Goal: Task Accomplishment & Management: Manage account settings

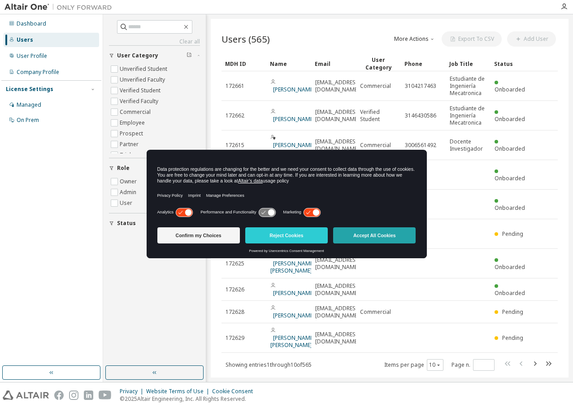
click at [378, 238] on button "Accept All Cookies" at bounding box center [374, 235] width 82 height 16
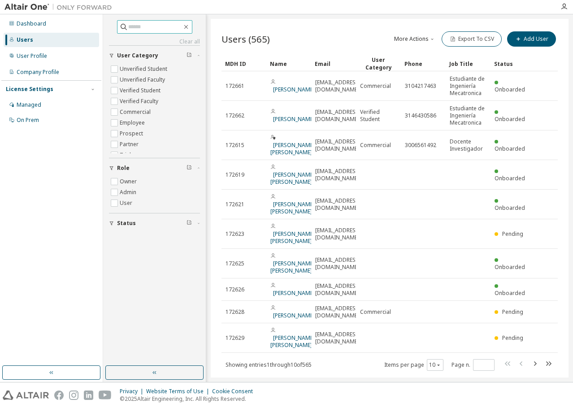
click at [131, 29] on input "text" at bounding box center [155, 26] width 54 height 9
paste input "**********"
type input "**********"
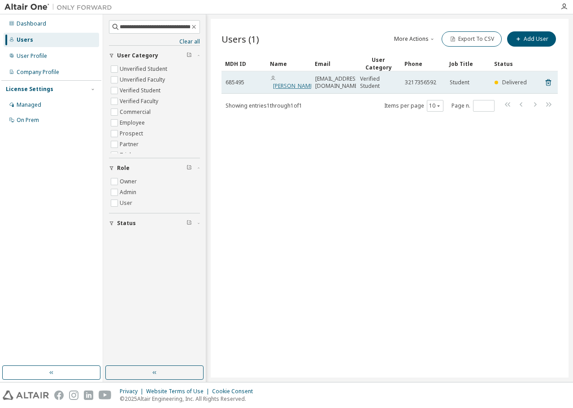
click at [295, 84] on link "[PERSON_NAME]" at bounding box center [294, 86] width 42 height 8
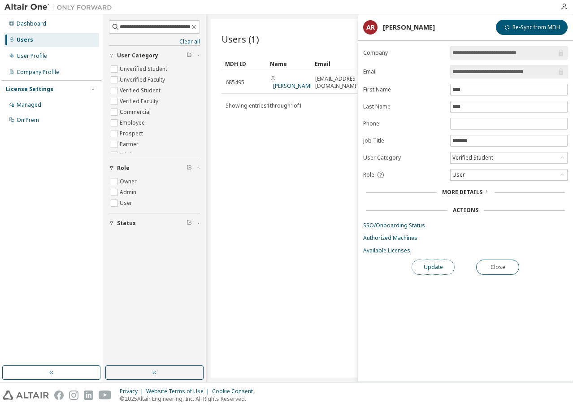
click at [421, 263] on button "Update" at bounding box center [433, 267] width 43 height 15
click at [405, 226] on link "SSO/Onboarding Status" at bounding box center [465, 225] width 204 height 7
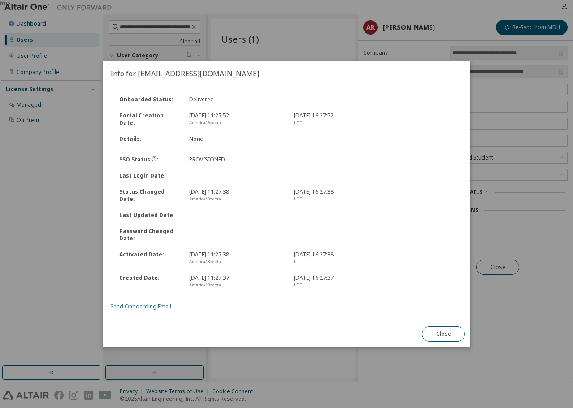
click at [154, 305] on link "Send Onboarding Email" at bounding box center [140, 307] width 61 height 8
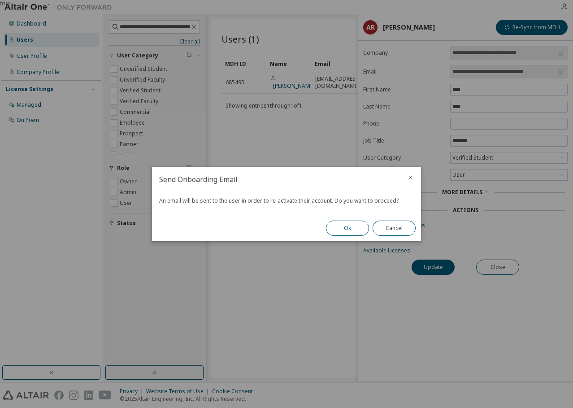
click at [350, 228] on button "Ok" at bounding box center [347, 228] width 43 height 15
drag, startPoint x: 393, startPoint y: 229, endPoint x: 542, endPoint y: 252, distance: 150.2
click at [396, 228] on button "Close" at bounding box center [394, 228] width 43 height 15
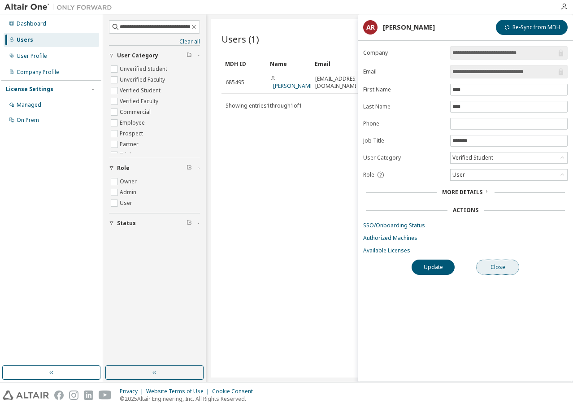
click at [489, 265] on button "Close" at bounding box center [497, 267] width 43 height 15
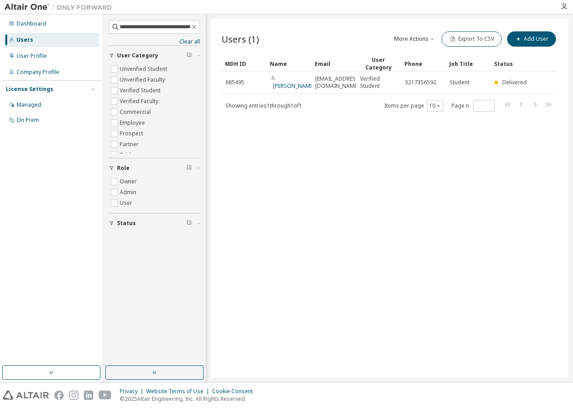
click at [266, 228] on div "Users (1) More Actions Import From CSV Export To CSV Add User Clear Load Save S…" at bounding box center [390, 198] width 358 height 359
